Goal: Use online tool/utility: Use online tool/utility

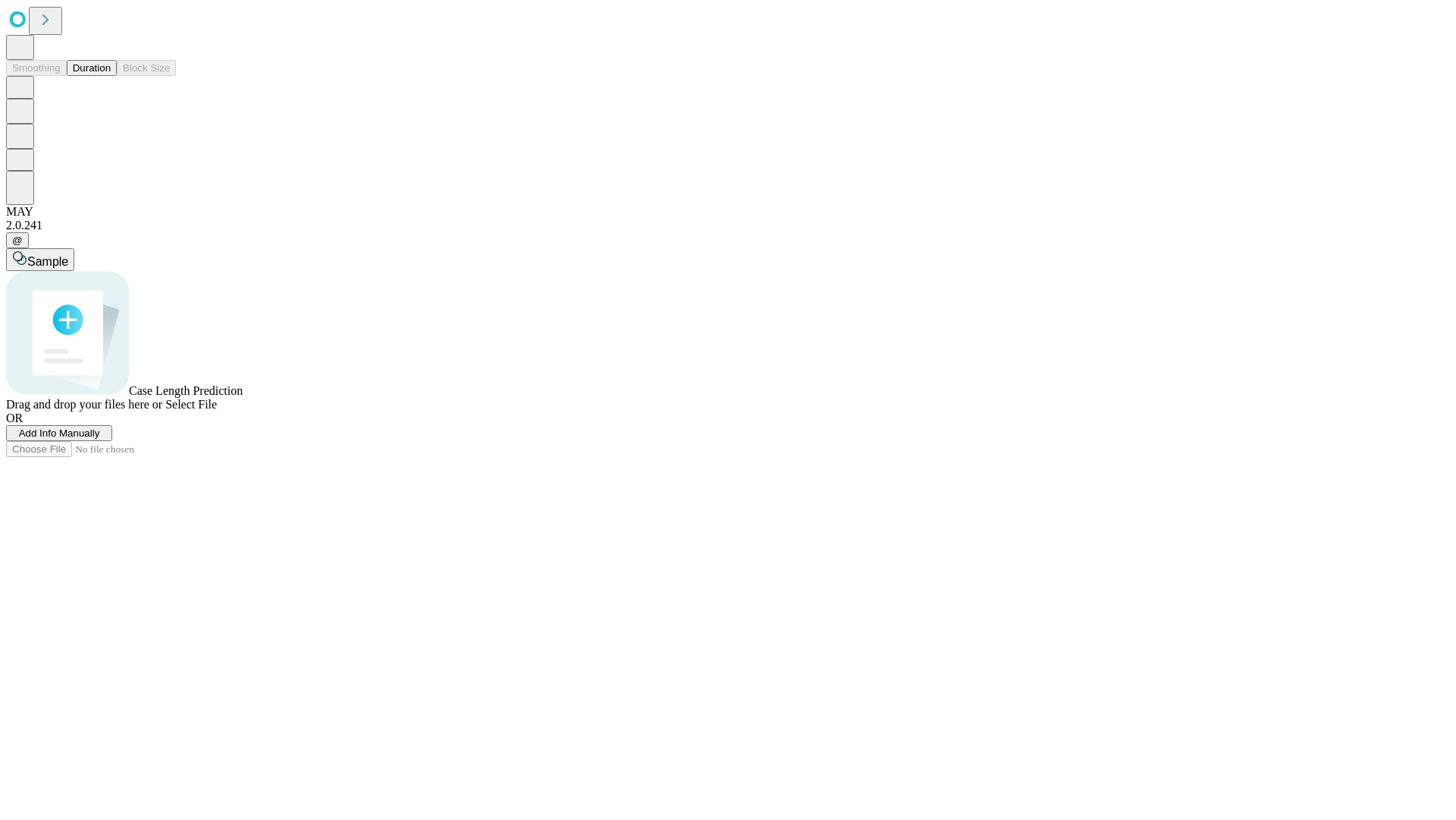
click at [111, 76] on button "Duration" at bounding box center [91, 67] width 50 height 16
click at [217, 410] on span "Select File" at bounding box center [191, 404] width 52 height 13
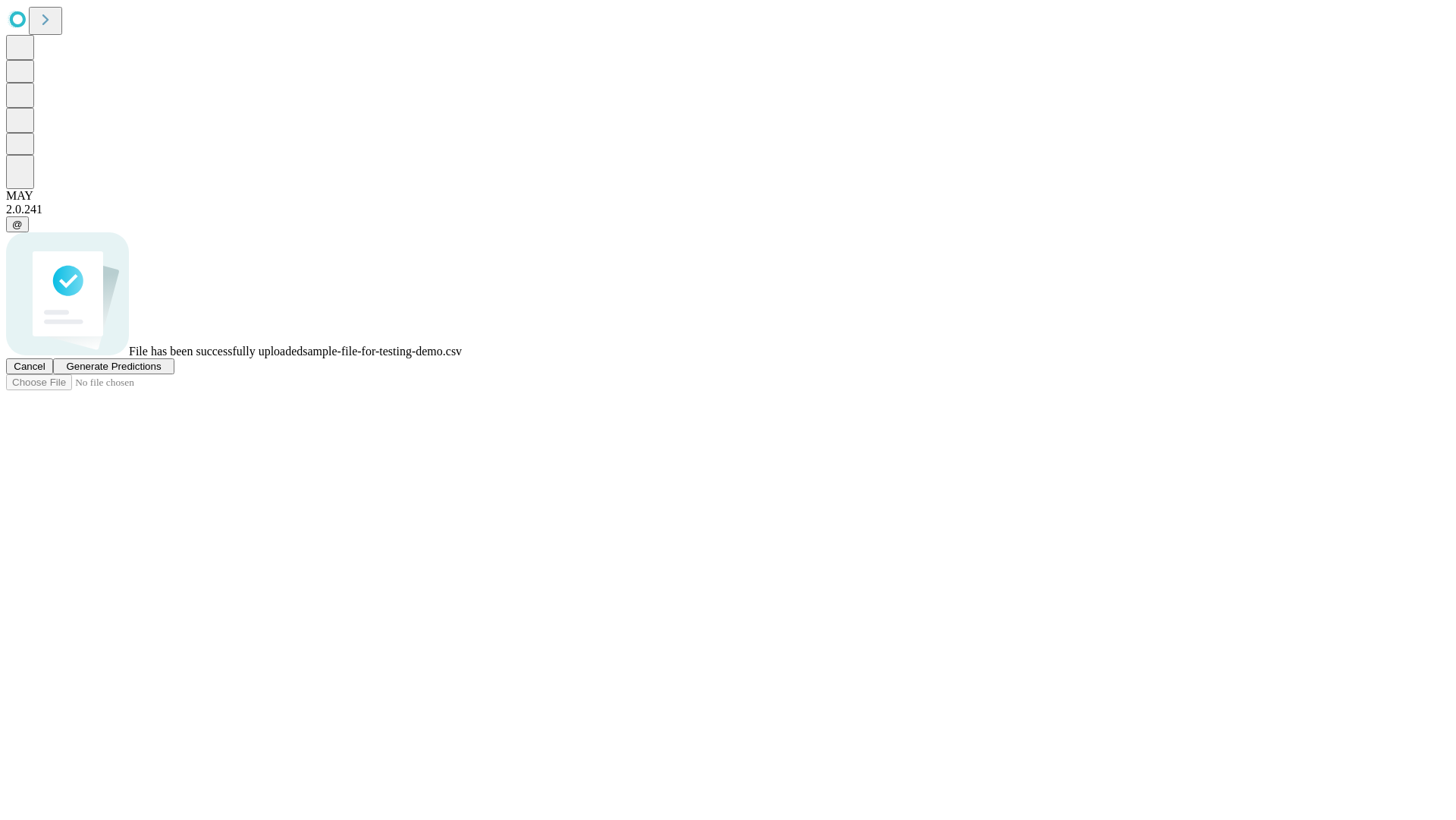
click at [161, 371] on span "Generate Predictions" at bounding box center [113, 367] width 95 height 12
